Goal: Check status: Check status

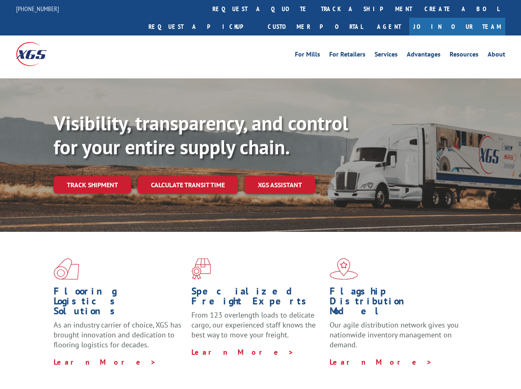
click at [260, 194] on div "Visibility, transparency, and control for your entire supply chain. Track shipm…" at bounding box center [287, 168] width 467 height 115
click at [315, 9] on link "track a shipment" at bounding box center [366, 9] width 103 height 18
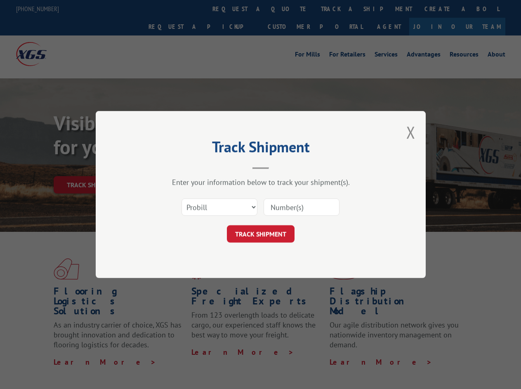
click at [288, 9] on div "Track Shipment Enter your information below to track your shipment(s). Select c…" at bounding box center [260, 194] width 521 height 389
click at [339, 9] on div "Track Shipment Enter your information below to track your shipment(s). Select c…" at bounding box center [260, 194] width 521 height 389
click at [92, 167] on div "Track Shipment Enter your information below to track your shipment(s). Select c…" at bounding box center [260, 194] width 521 height 389
click at [187, 167] on header "Track Shipment" at bounding box center [260, 155] width 247 height 28
click at [280, 167] on header "Track Shipment" at bounding box center [260, 155] width 247 height 28
